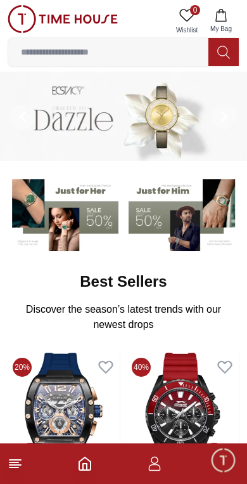
click at [36, 49] on input at bounding box center [108, 51] width 200 height 25
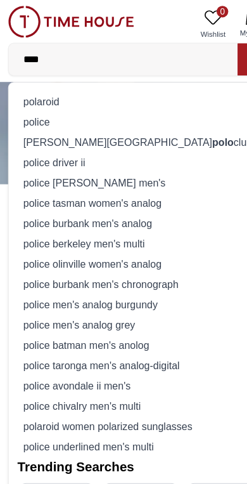
type input "****"
click at [41, 122] on div "[PERSON_NAME] hills polo club" at bounding box center [124, 124] width 216 height 18
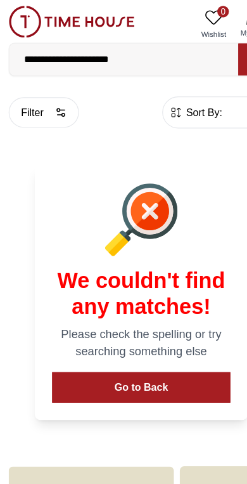
click at [140, 341] on button "Go to Back" at bounding box center [124, 338] width 156 height 27
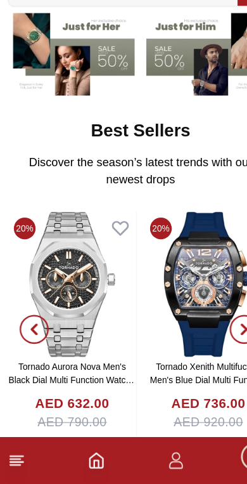
scroll to position [107, 0]
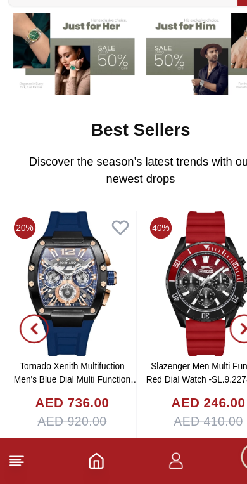
click at [19, 456] on icon at bounding box center [15, 463] width 15 height 15
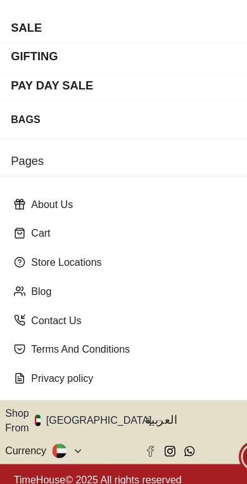
scroll to position [166, 0]
click at [138, 424] on icon "button" at bounding box center [140, 429] width 4 height 10
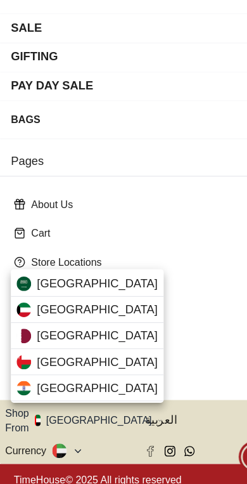
click at [101, 343] on div "[GEOGRAPHIC_DATA]" at bounding box center [77, 354] width 134 height 23
